Goal: Information Seeking & Learning: Learn about a topic

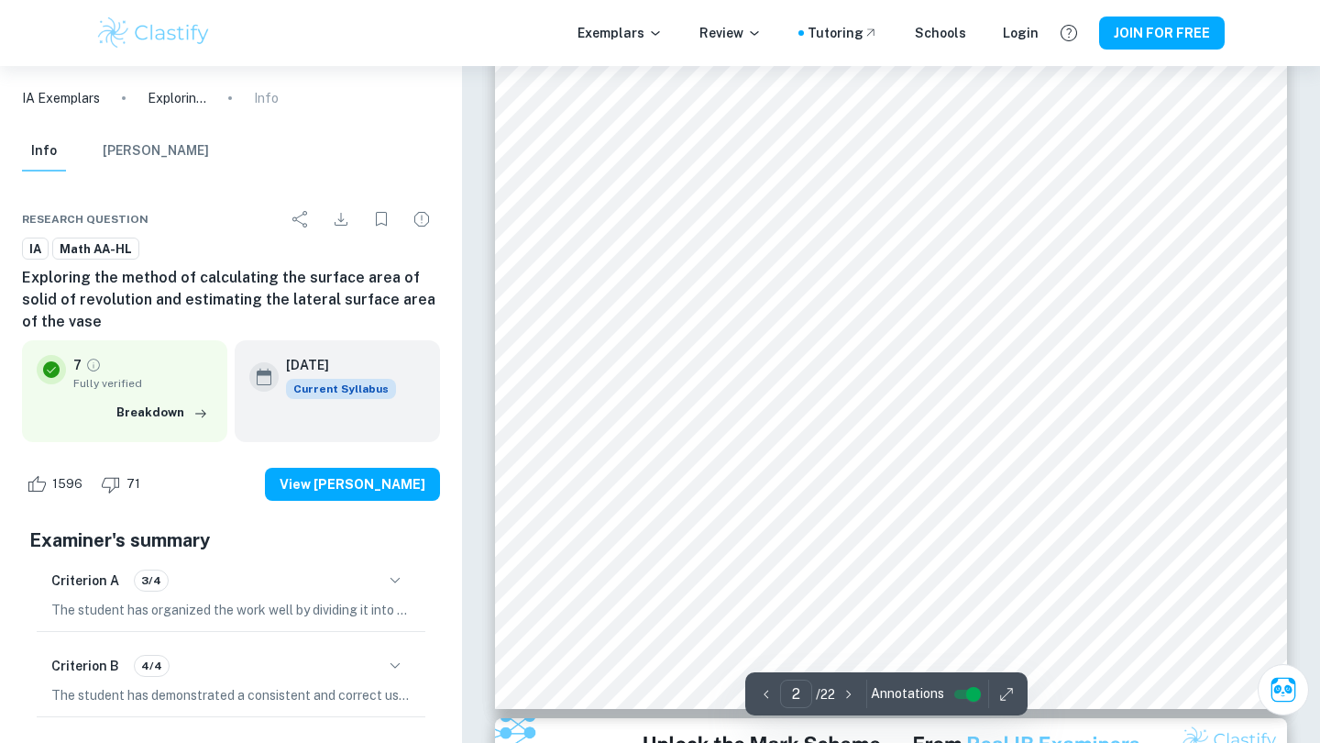
scroll to position [1998, 0]
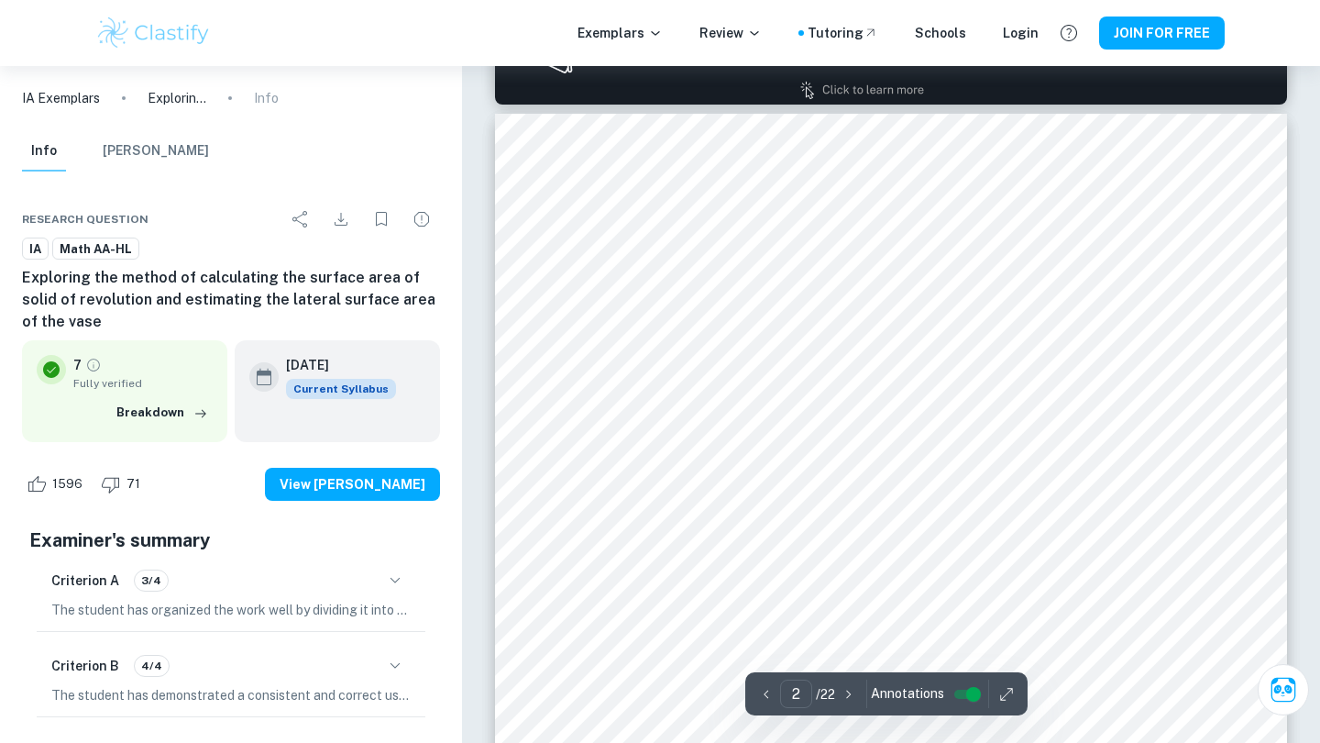
type input "1"
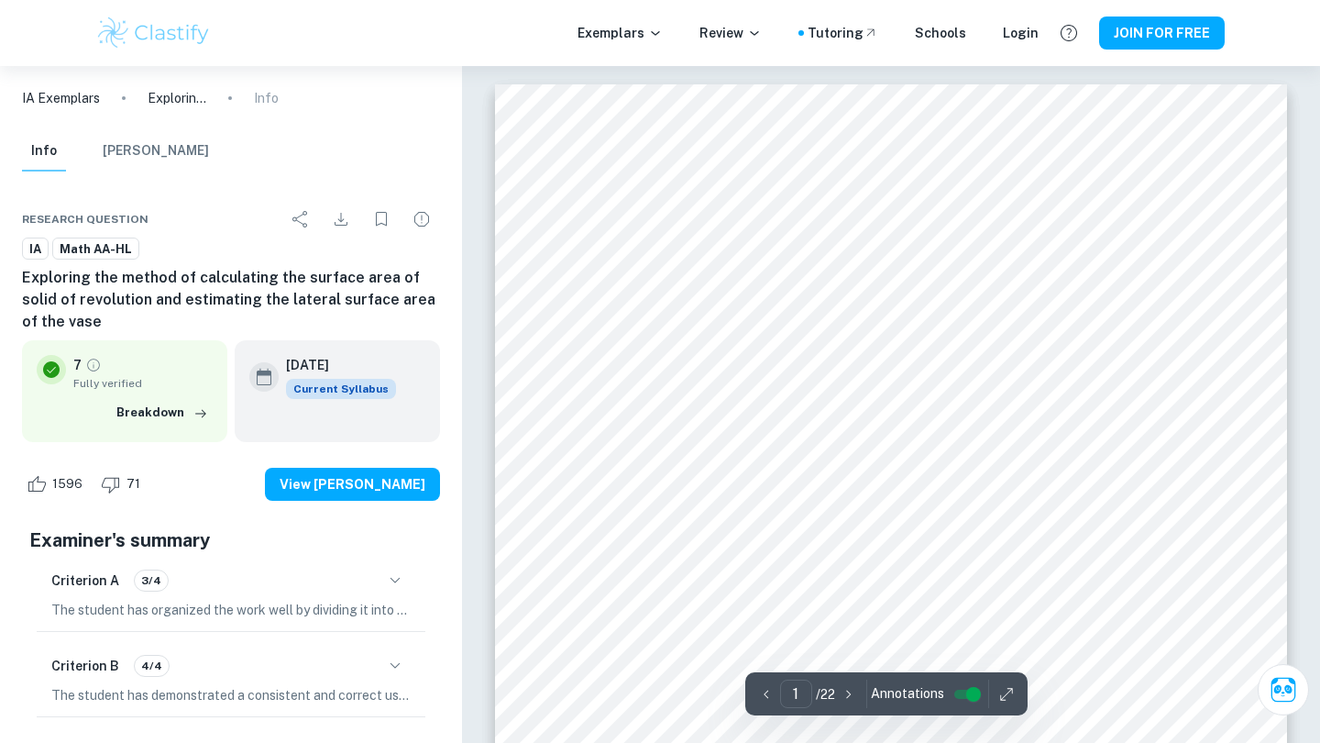
scroll to position [0, 0]
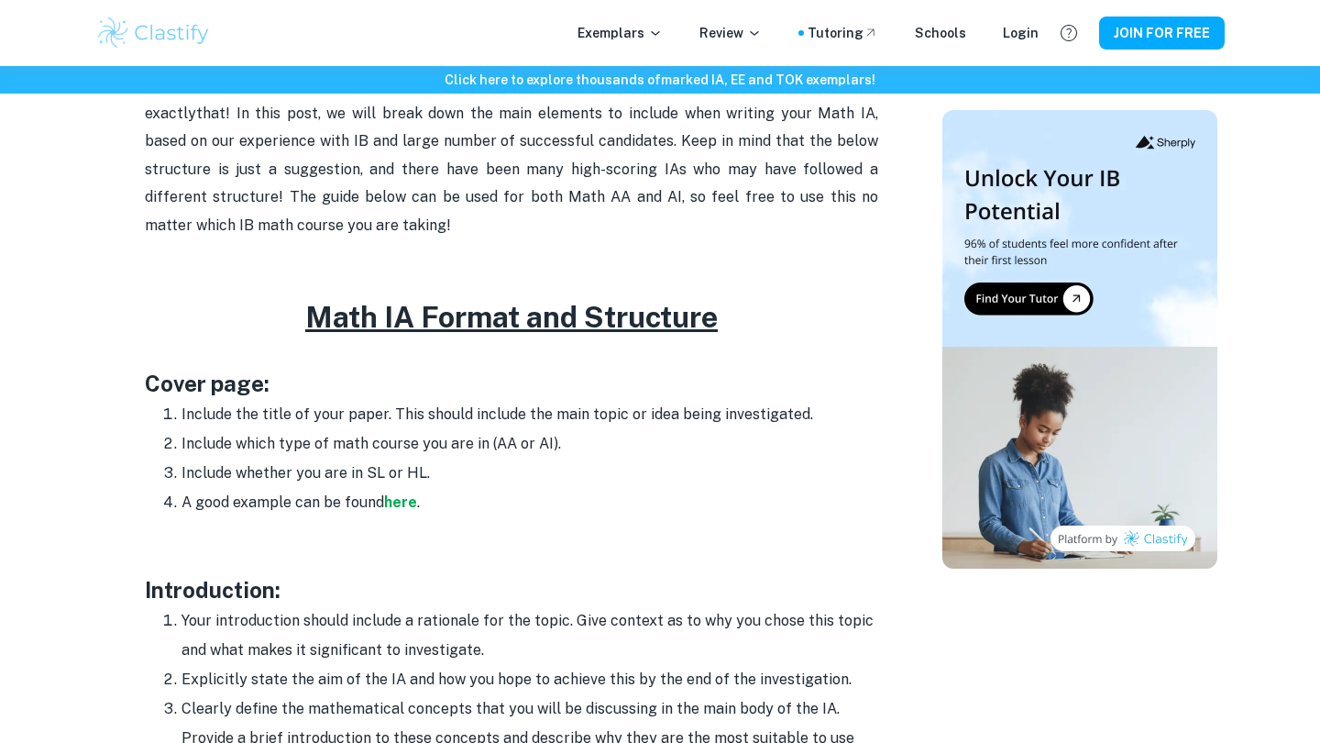
scroll to position [758, 0]
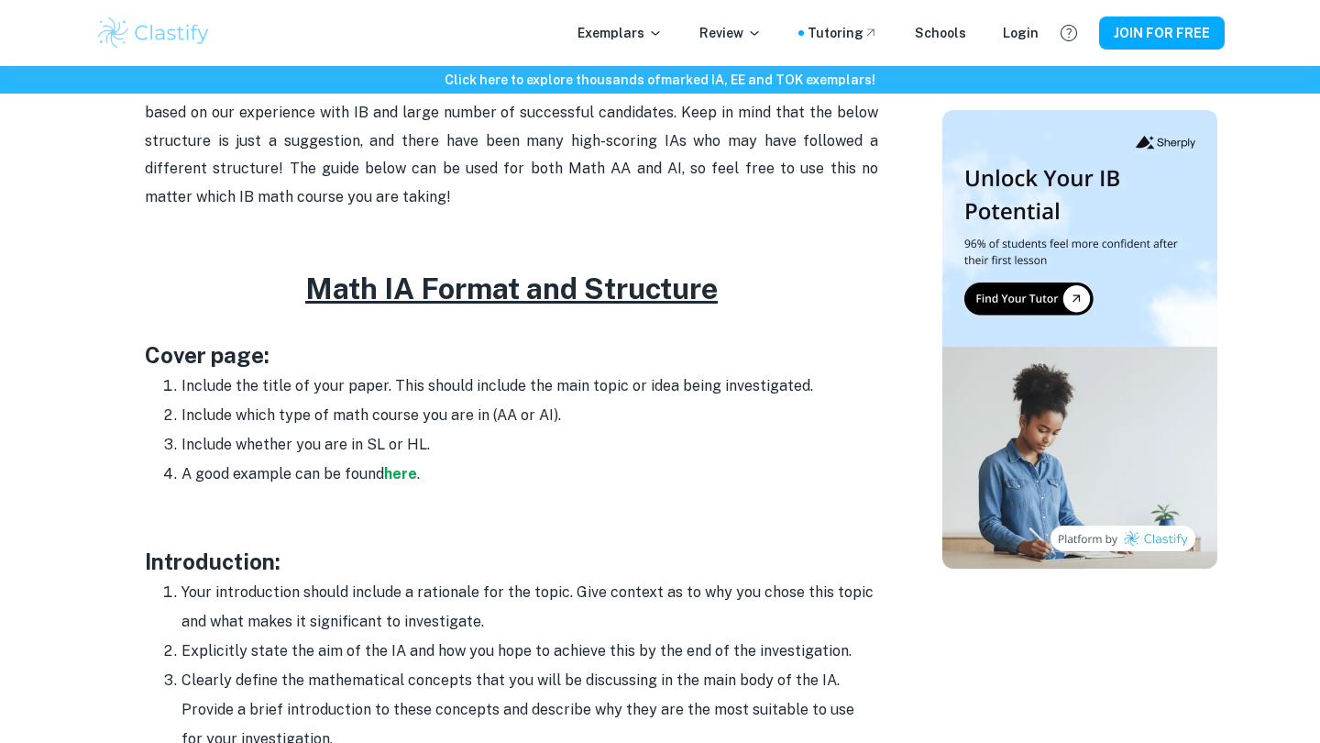
click at [394, 480] on li "A good example can be found here ." at bounding box center [530, 473] width 697 height 29
click at [394, 471] on strong "here" at bounding box center [400, 473] width 33 height 17
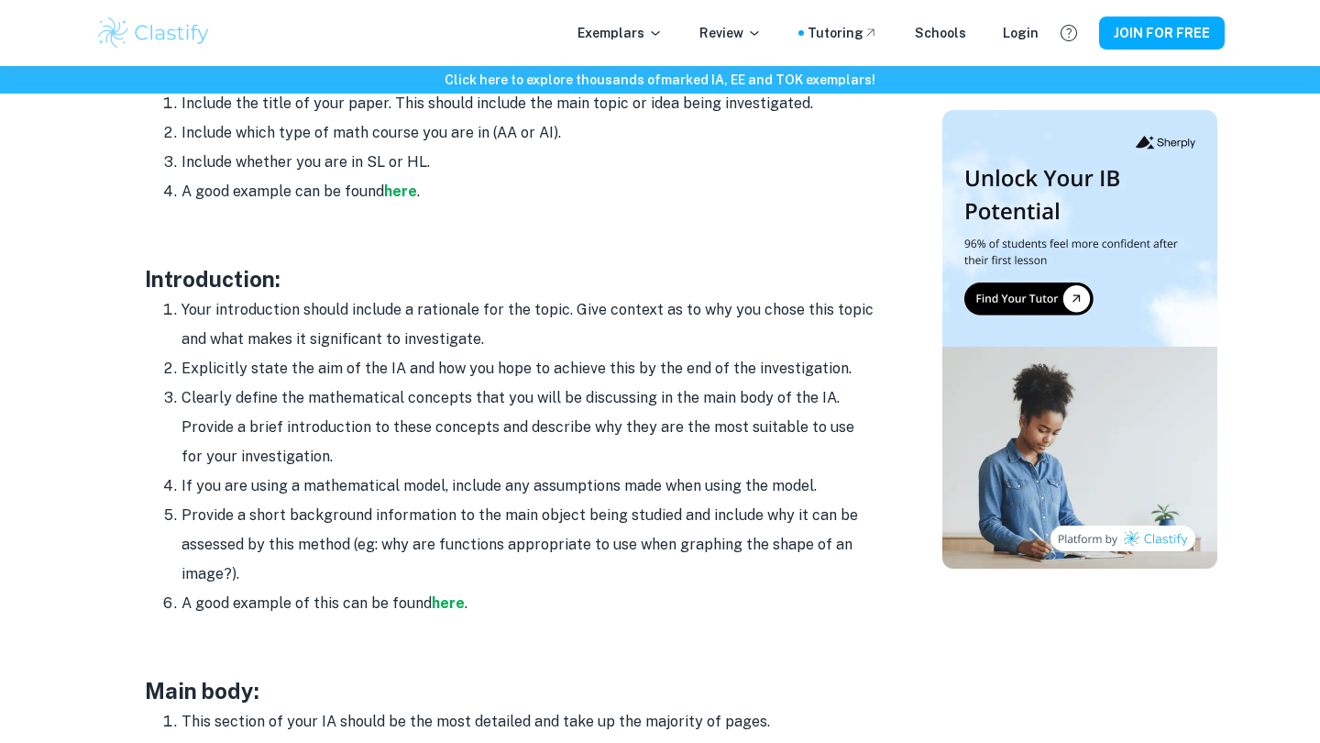
scroll to position [566, 0]
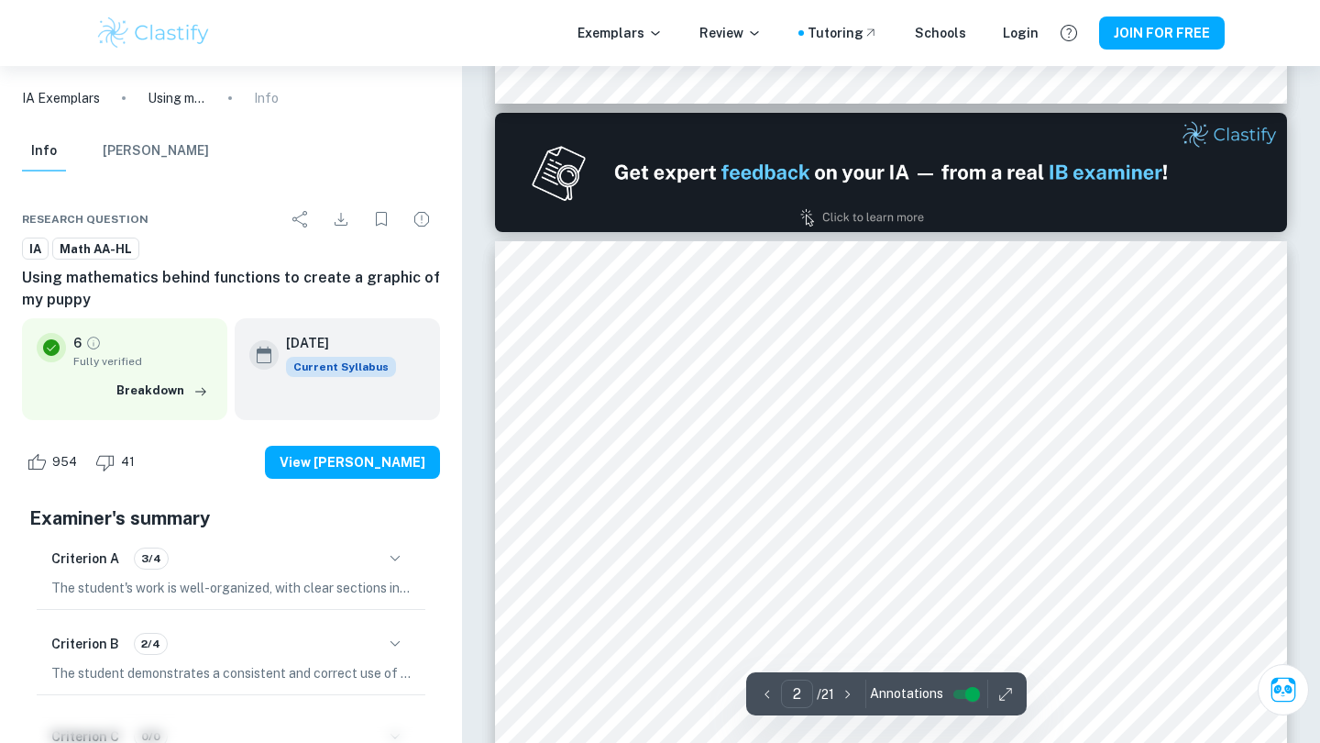
scroll to position [1107, 0]
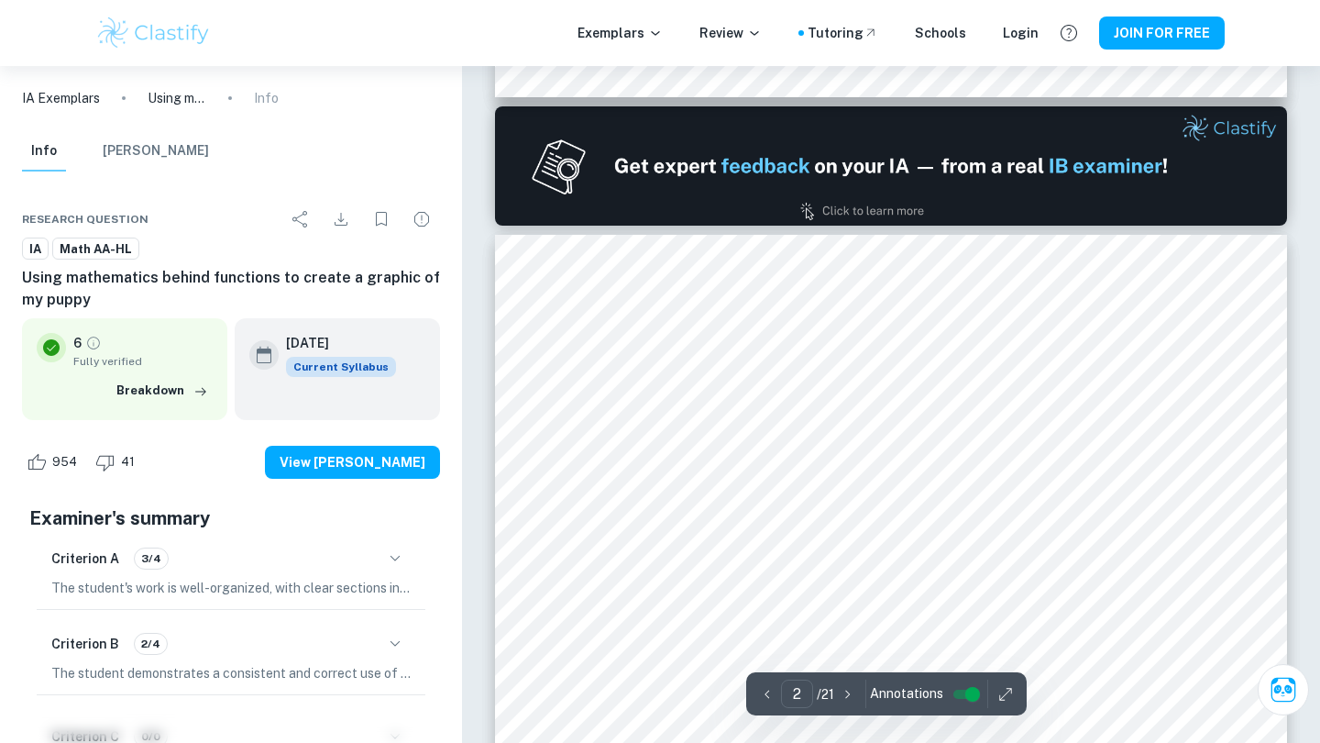
type input "1"
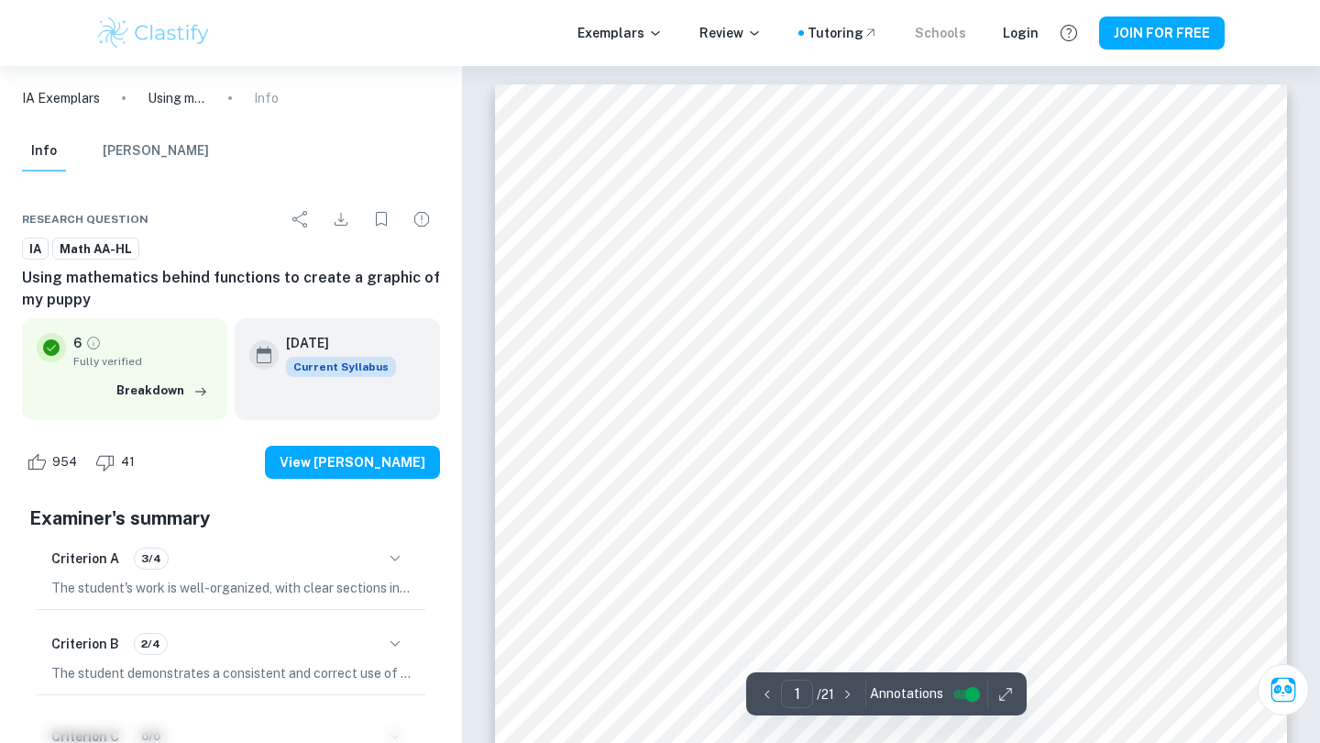
scroll to position [0, 0]
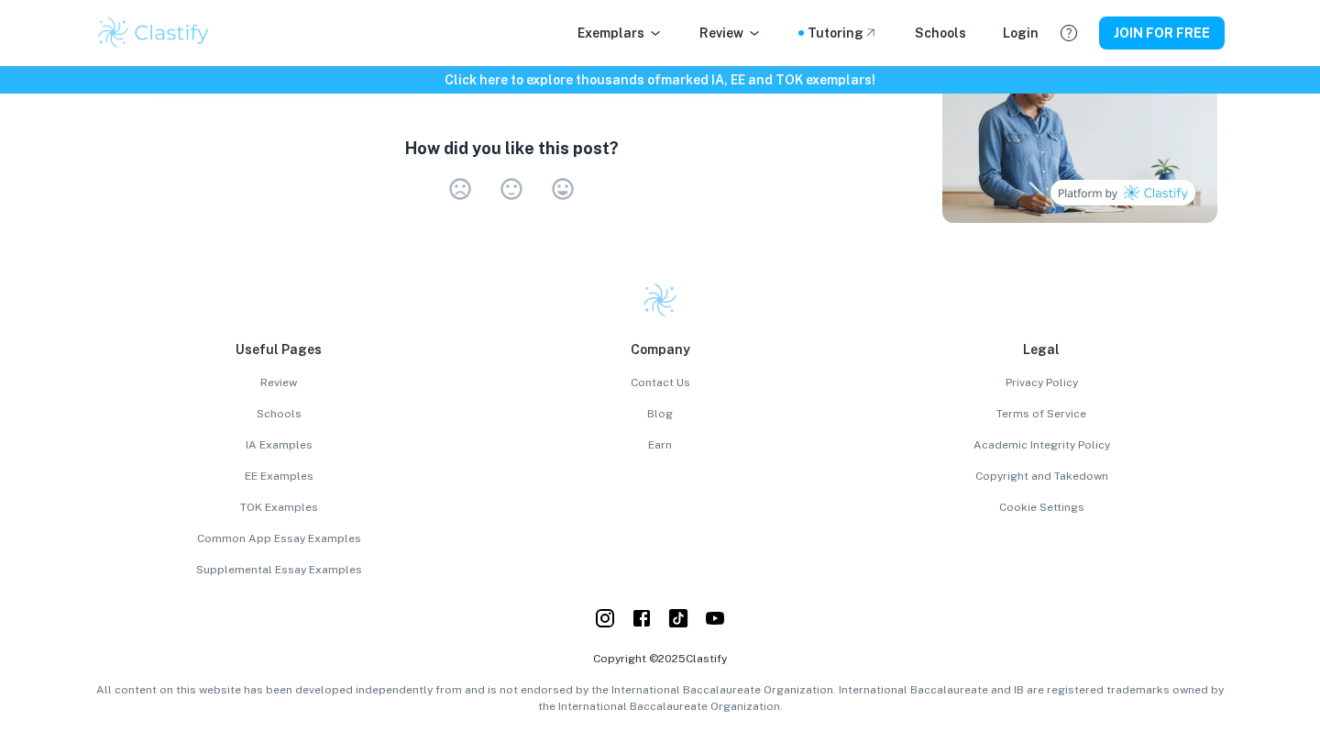
scroll to position [3025, 0]
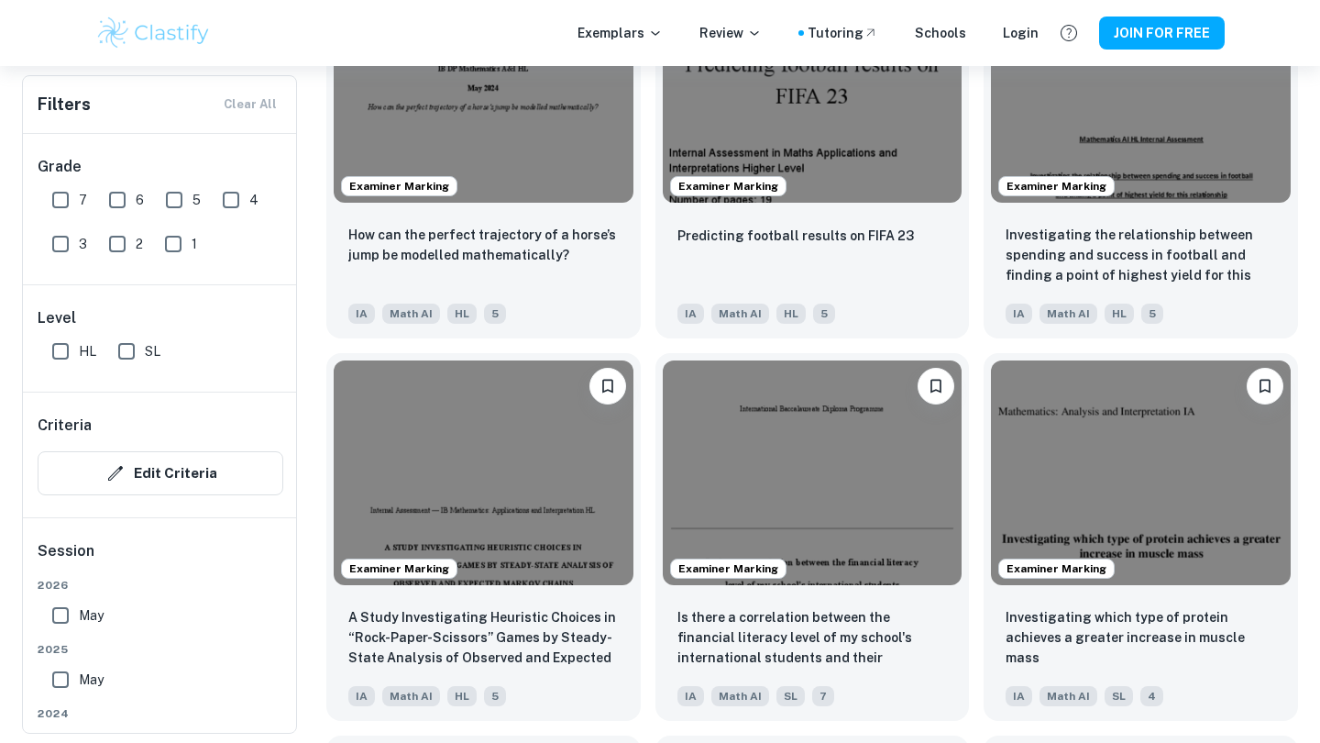
scroll to position [1832, 0]
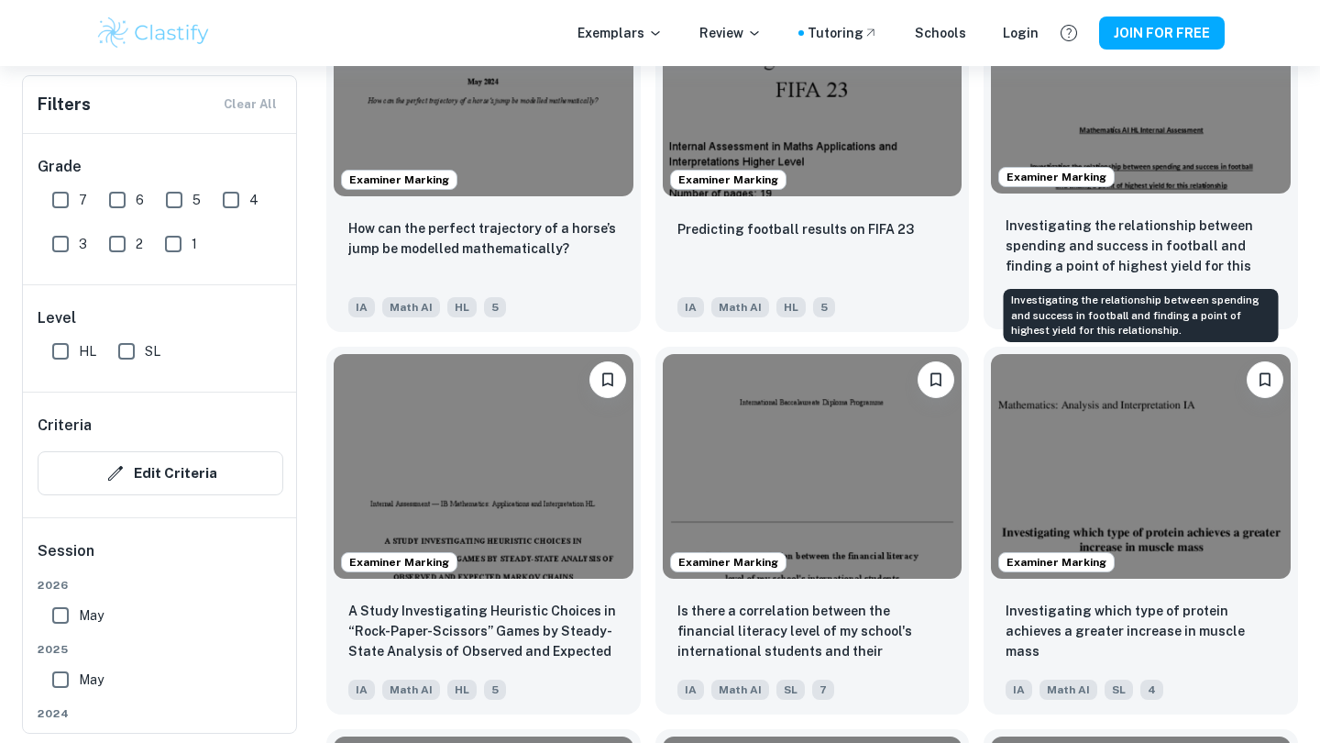
click at [1058, 227] on p "Investigating the relationship between spending and success in football and fin…" at bounding box center [1141, 246] width 270 height 62
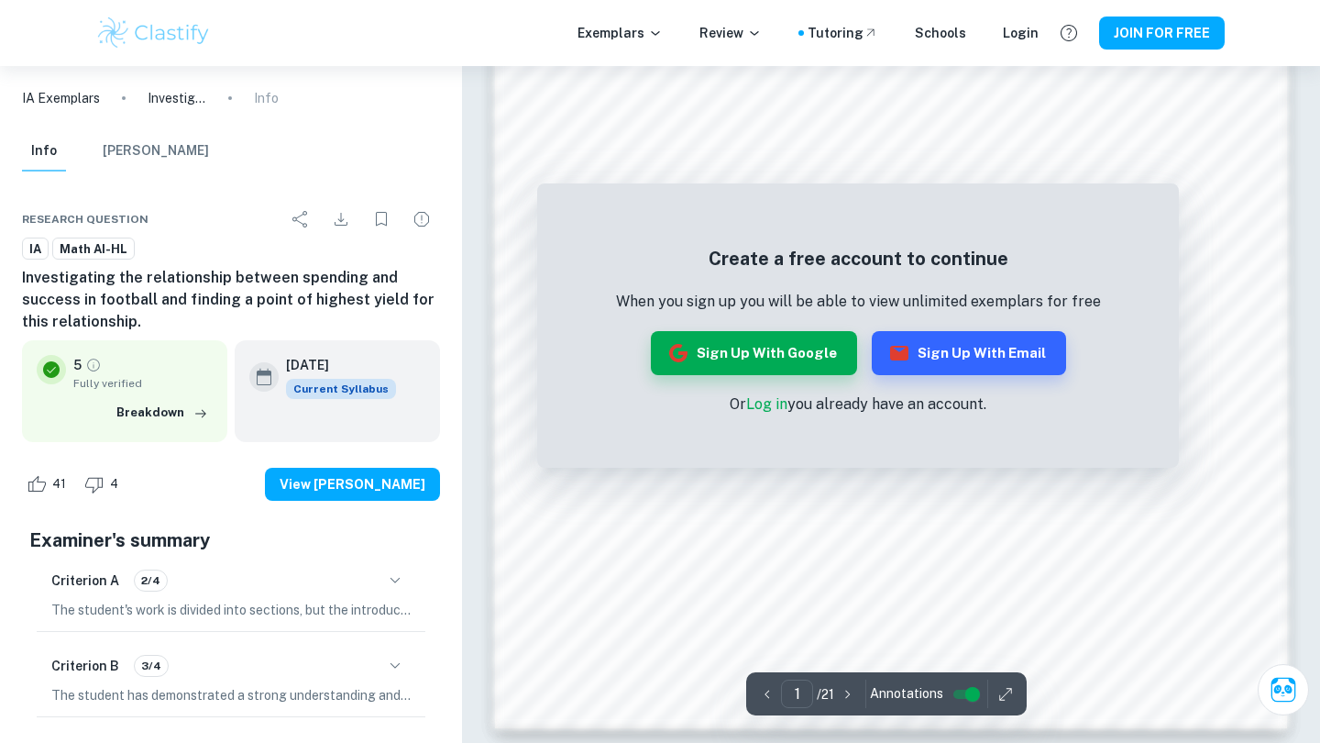
scroll to position [1660, 0]
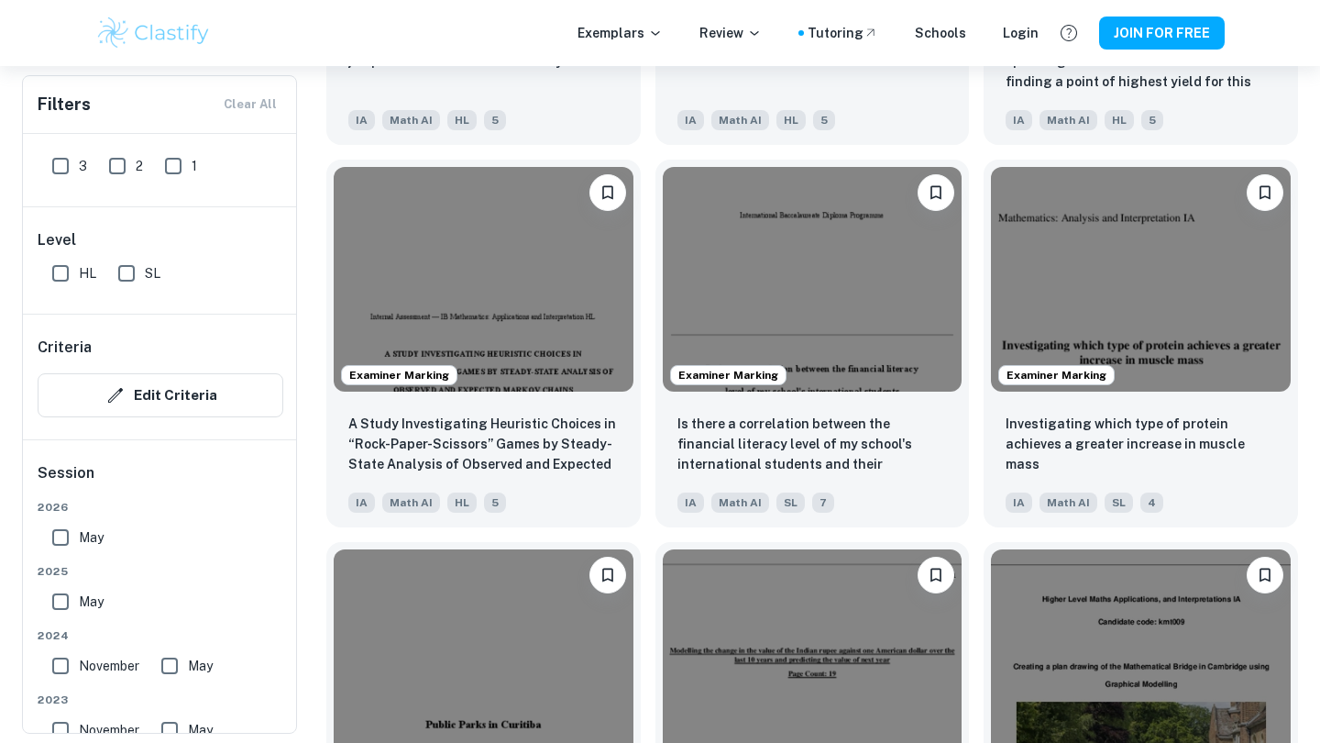
scroll to position [1956, 0]
